Goal: Information Seeking & Learning: Learn about a topic

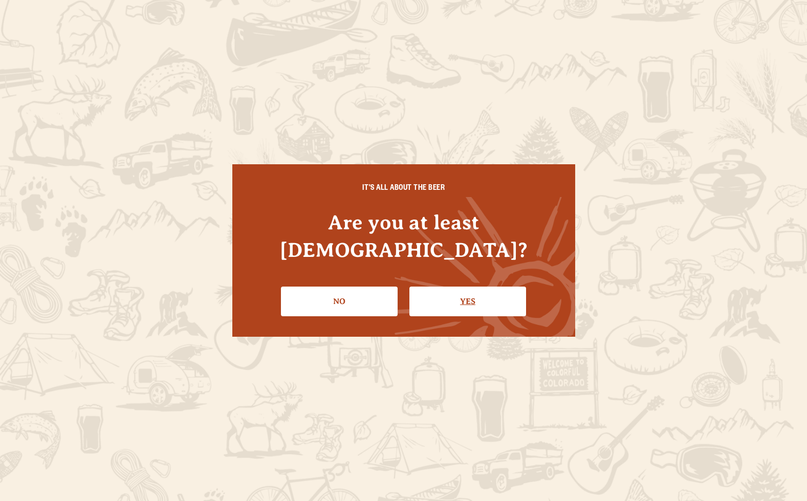
click at [461, 294] on link "Yes" at bounding box center [467, 302] width 117 height 30
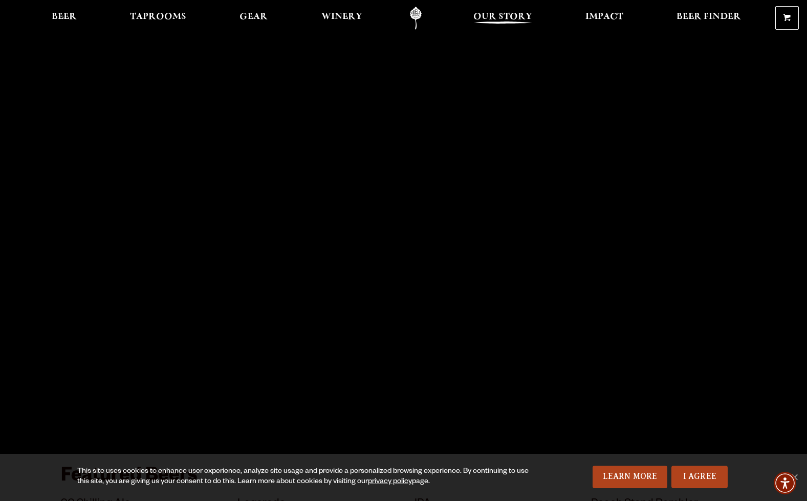
click at [510, 12] on link "Our Story" at bounding box center [503, 18] width 72 height 23
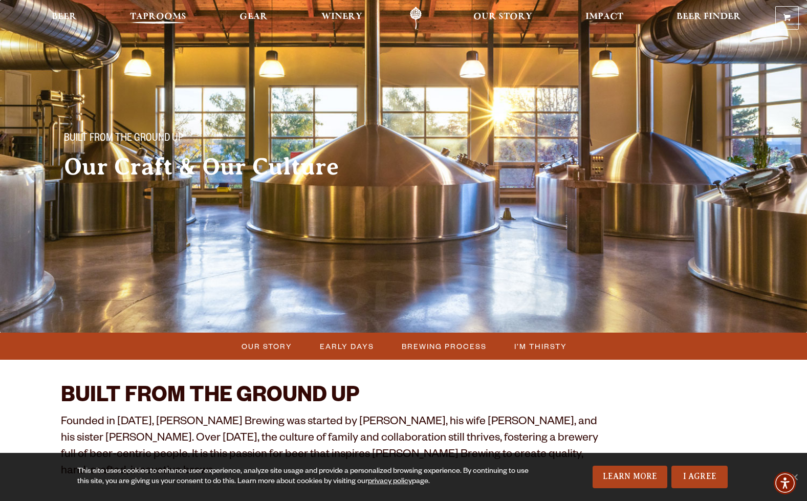
click at [139, 21] on span "Taprooms" at bounding box center [158, 17] width 56 height 8
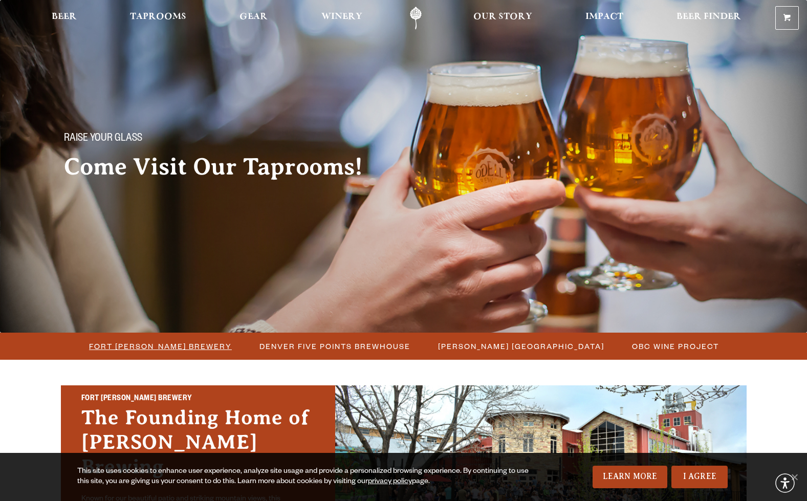
click at [193, 347] on span "Fort Collins Brewery" at bounding box center [160, 346] width 143 height 15
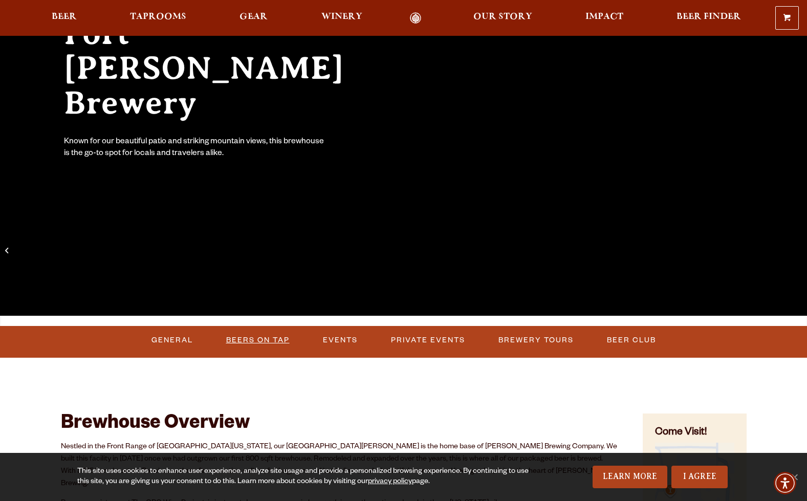
scroll to position [138, 0]
click at [341, 338] on link "Events" at bounding box center [340, 341] width 43 height 24
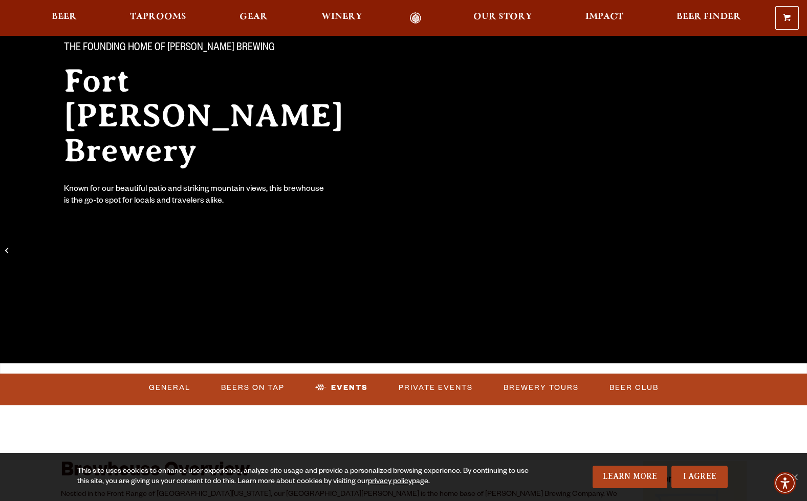
scroll to position [102, 0]
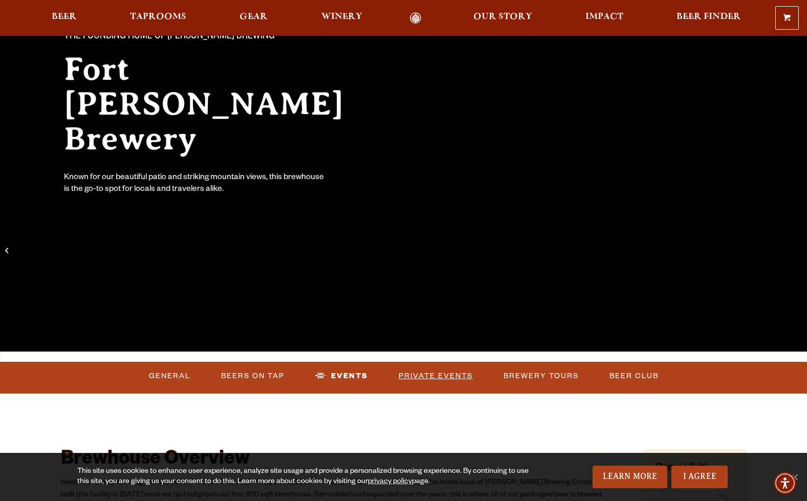
click at [441, 366] on link "Private Events" at bounding box center [436, 376] width 82 height 24
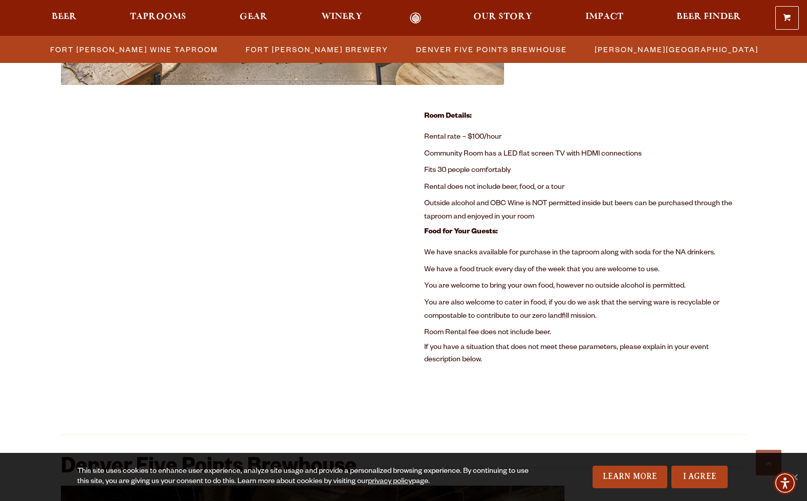
scroll to position [685, 0]
